Goal: Task Accomplishment & Management: Use online tool/utility

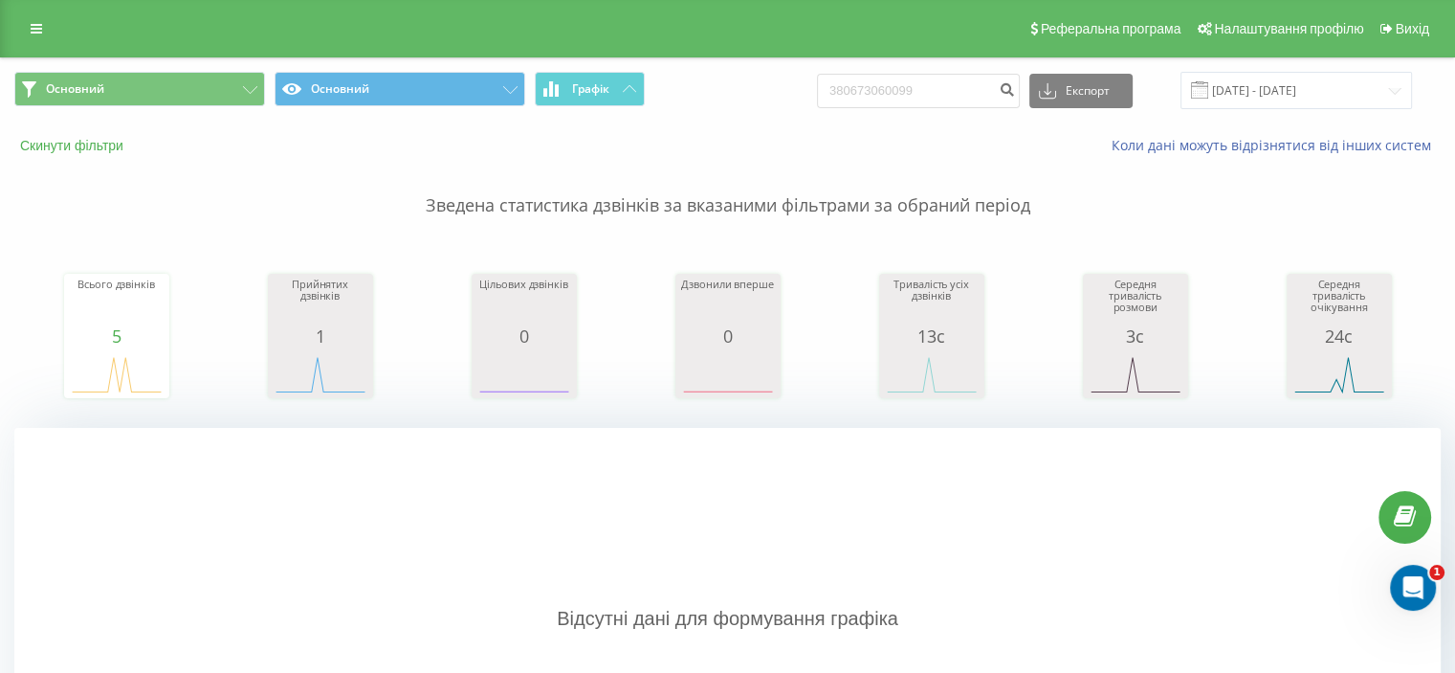
click at [100, 147] on button "Скинути фільтри" at bounding box center [73, 145] width 119 height 17
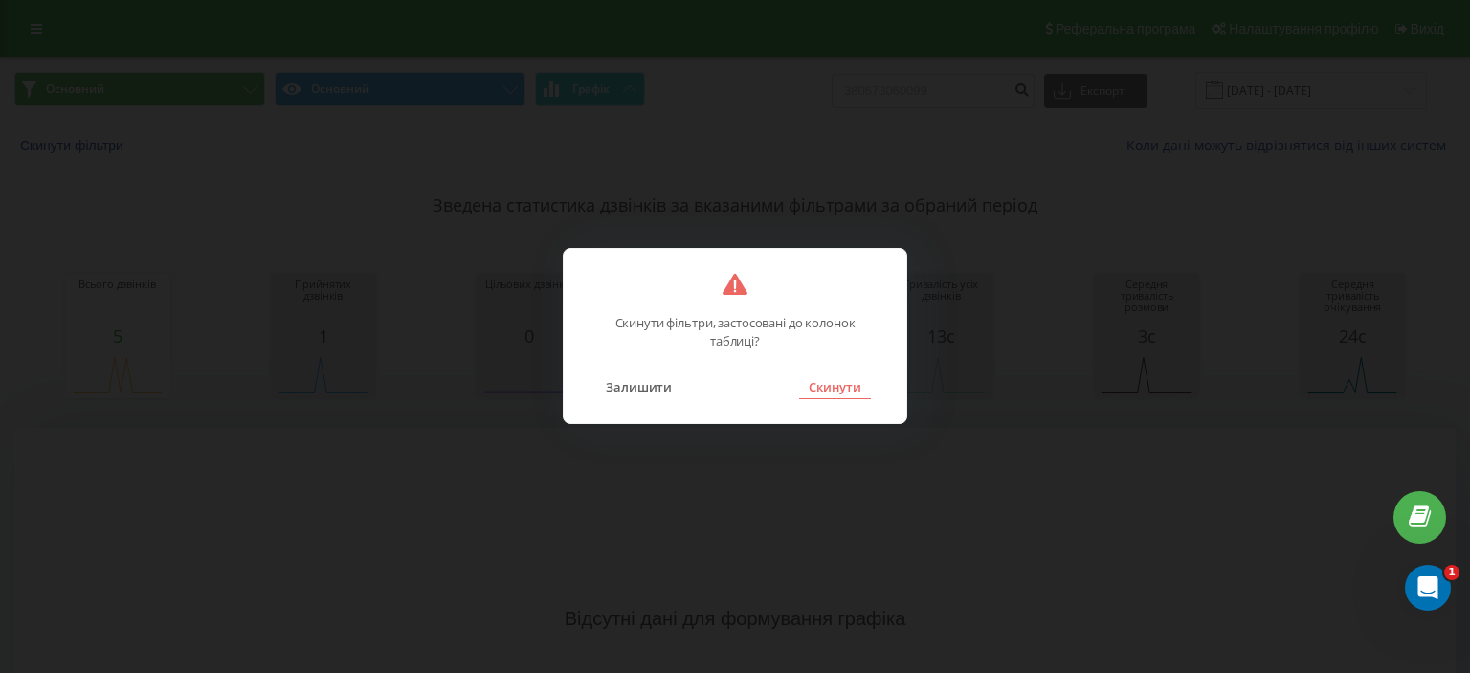
click at [843, 392] on button "Скинути" at bounding box center [835, 386] width 72 height 25
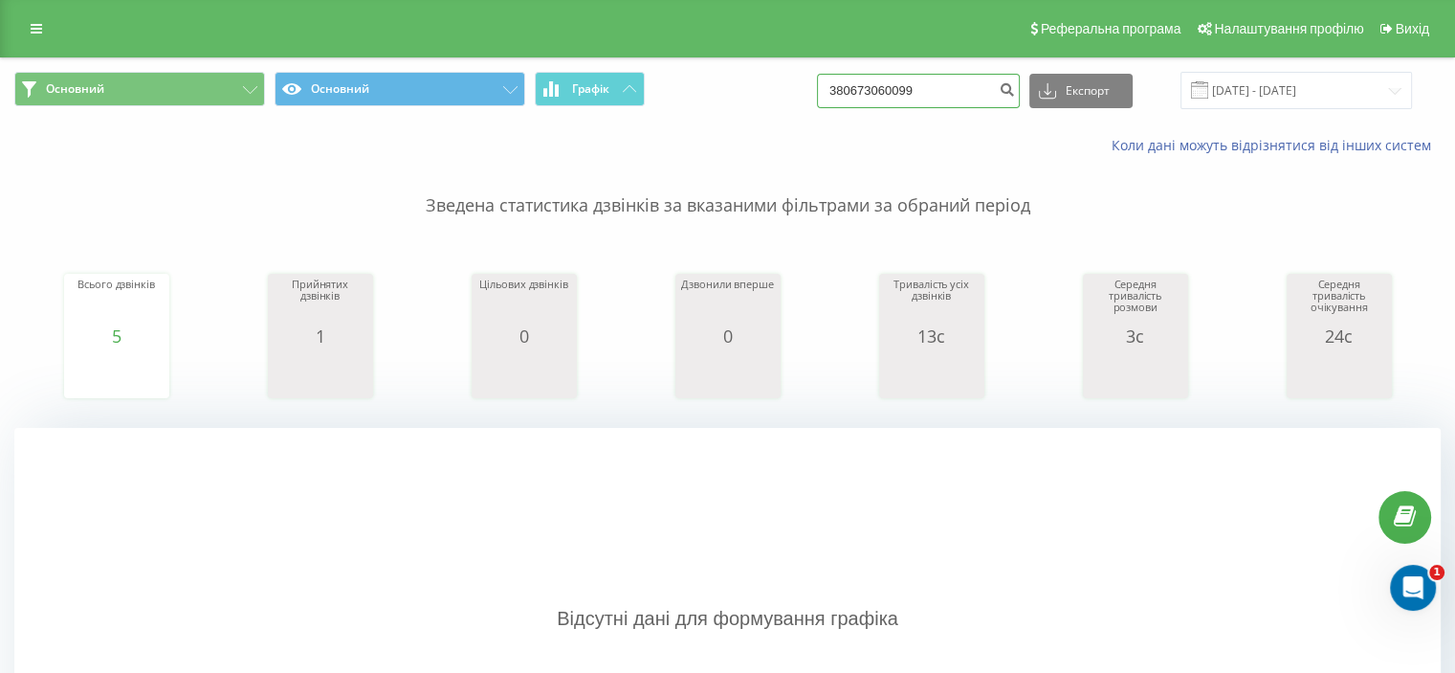
drag, startPoint x: 969, startPoint y: 90, endPoint x: 820, endPoint y: 79, distance: 149.6
click at [820, 79] on div "Основний Основний Графік 380673060099 Експорт .csv .xls .xlsx 01.08.2025 - 31.0…" at bounding box center [727, 90] width 1427 height 37
click at [1298, 86] on input "[DATE] - [DATE]" at bounding box center [1297, 90] width 232 height 37
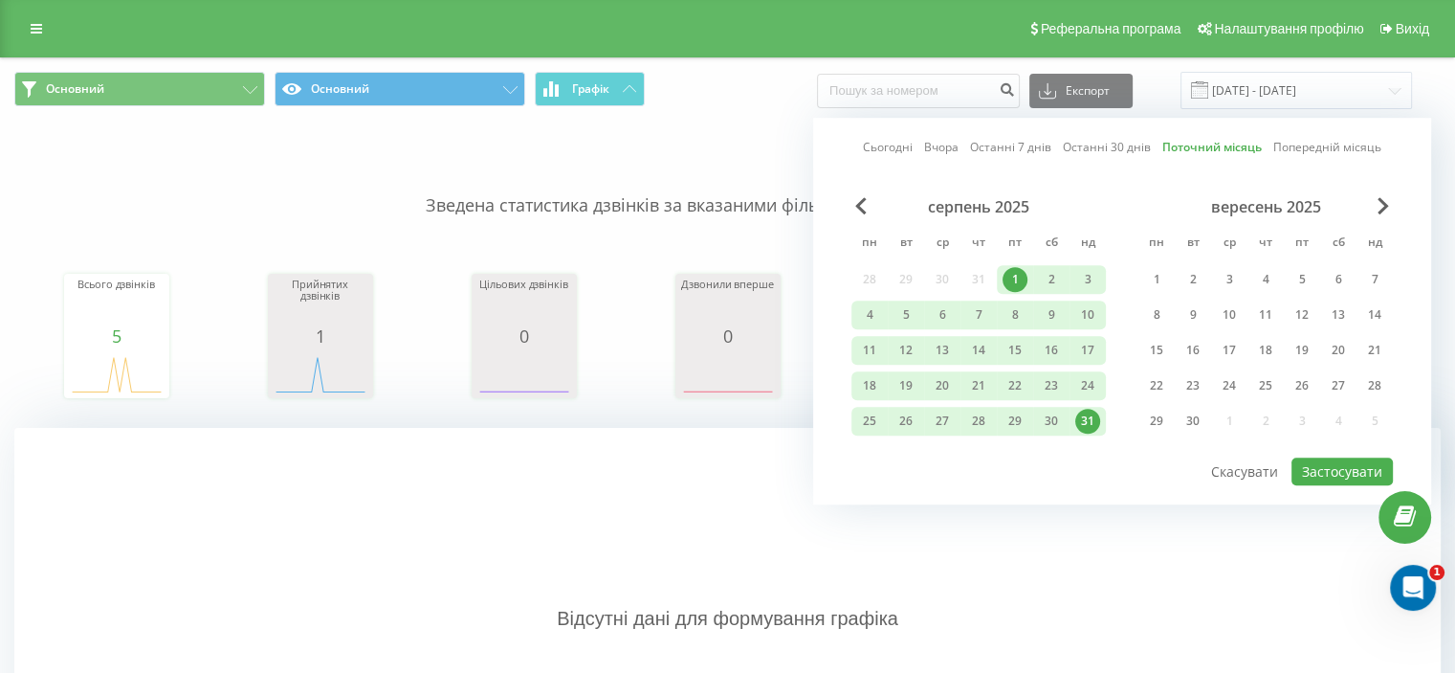
click at [1226, 152] on link "Поточний місяць" at bounding box center [1212, 148] width 100 height 18
click at [1334, 474] on button "Застосувати" at bounding box center [1342, 471] width 101 height 28
